Goal: Check status: Check status

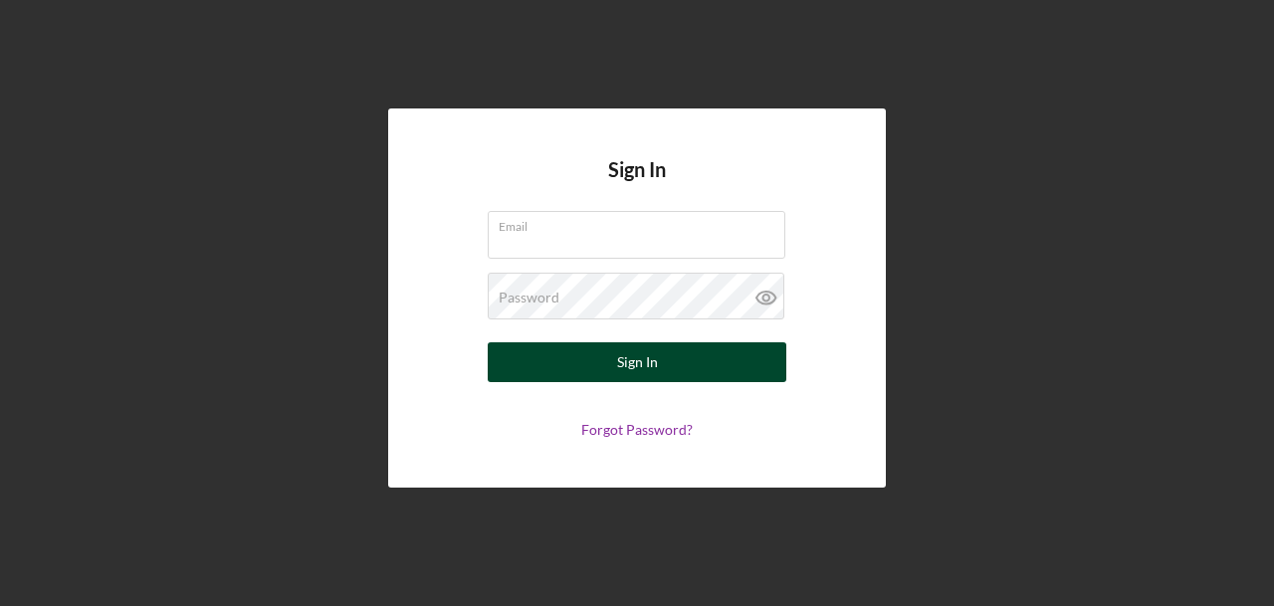
type input "[PERSON_NAME][EMAIL_ADDRESS][DOMAIN_NAME]"
click at [624, 378] on div "Sign In" at bounding box center [637, 362] width 41 height 40
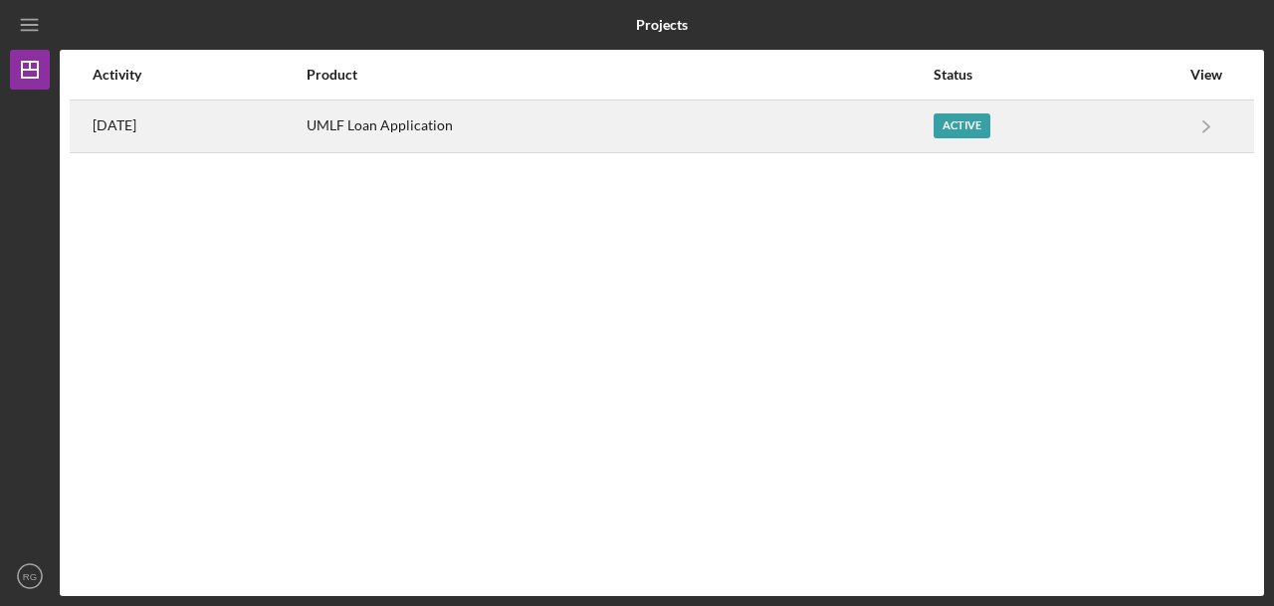
click at [972, 128] on div "Active" at bounding box center [961, 125] width 57 height 25
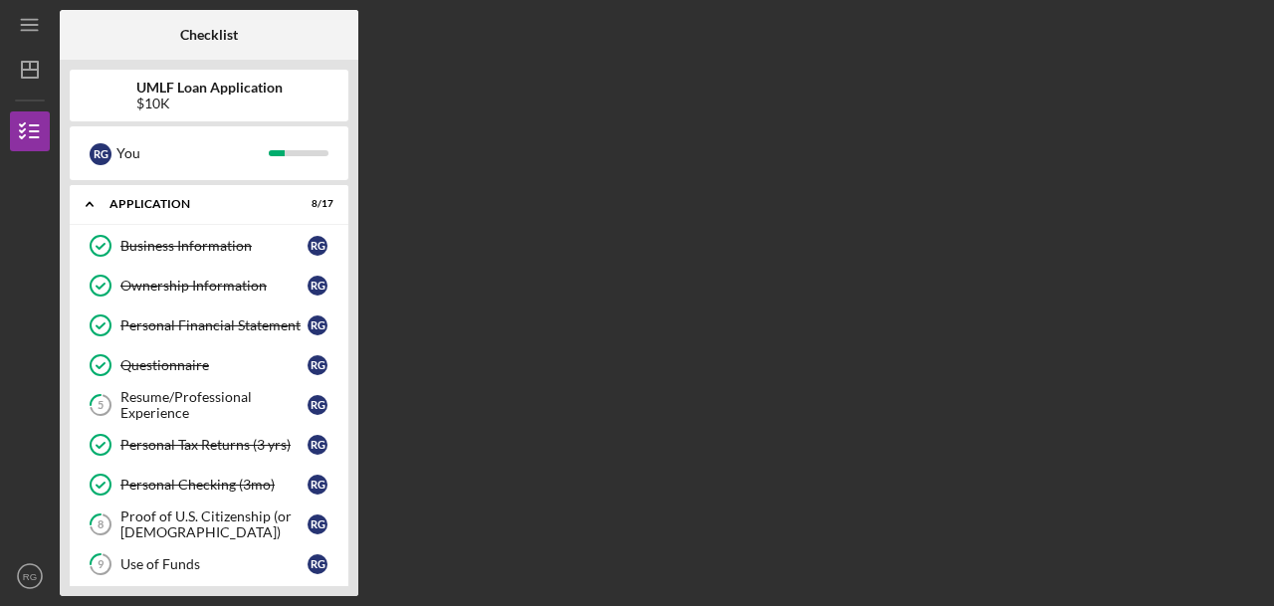
click at [352, 326] on div "UMLF Loan Application $10K R G You Icon/Expander Application 8 / 17 Business In…" at bounding box center [209, 328] width 298 height 536
click at [347, 334] on div "Business Information Business Information R G Ownership Information Ownership I…" at bounding box center [209, 569] width 279 height 687
click at [230, 357] on div "Questionnaire" at bounding box center [213, 365] width 187 height 16
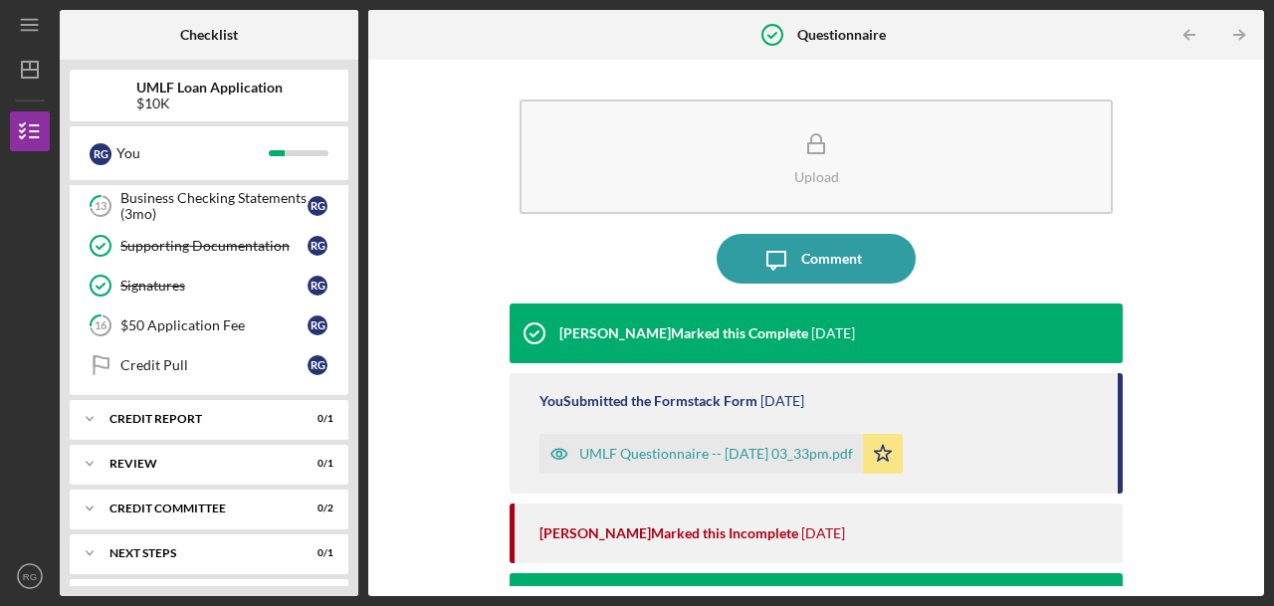
scroll to position [548, 0]
